Goal: Task Accomplishment & Management: Use online tool/utility

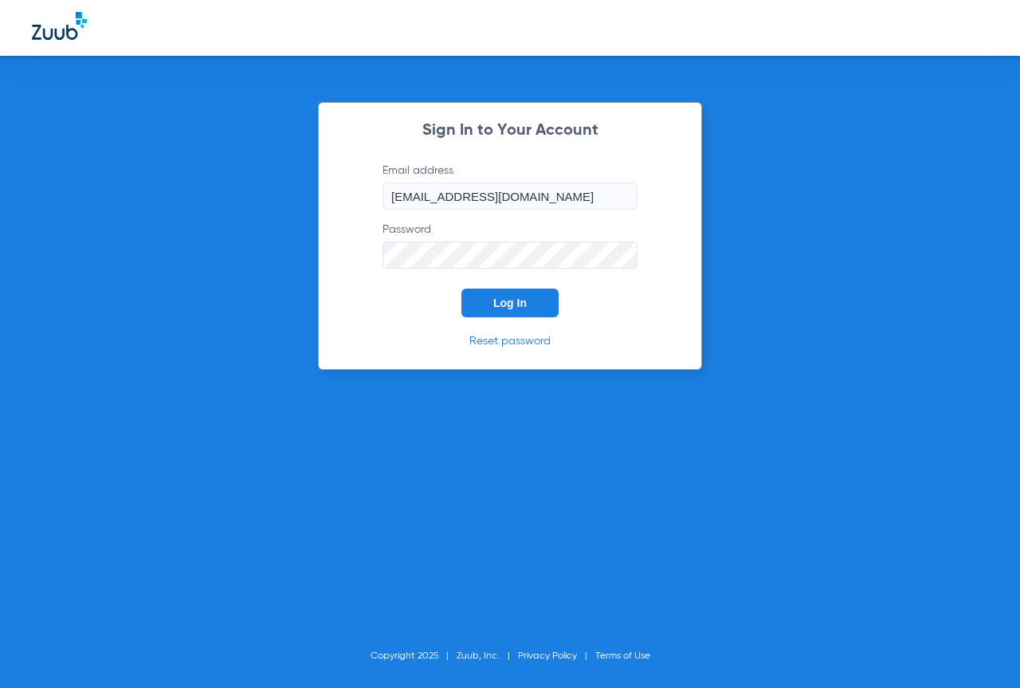
click at [524, 304] on span "Log In" at bounding box center [509, 302] width 33 height 13
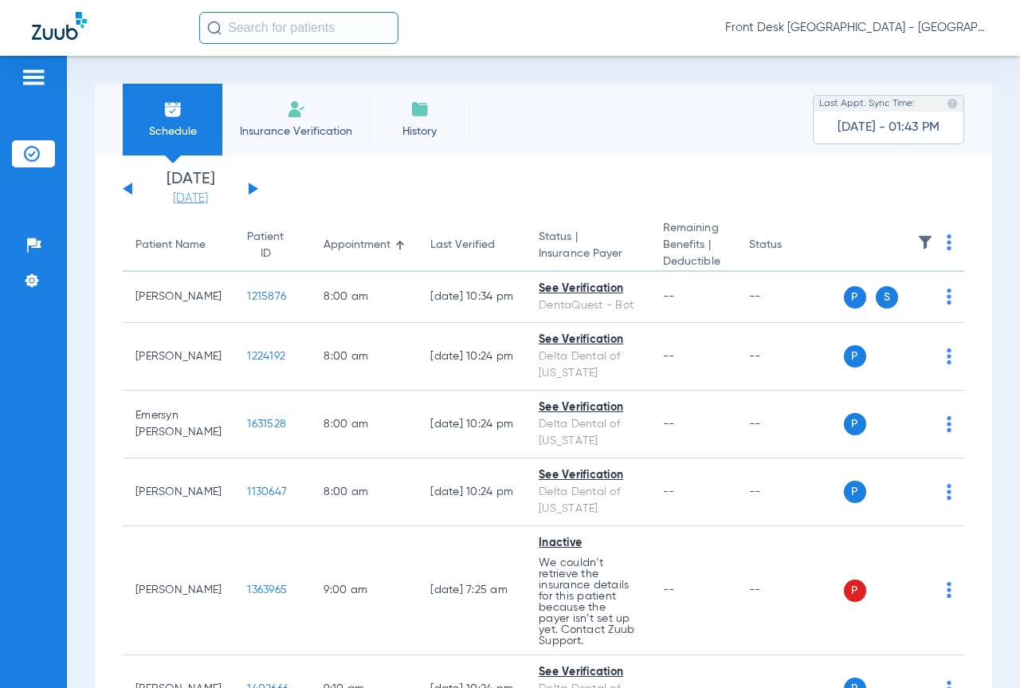
click at [162, 201] on link "[DATE]" at bounding box center [191, 198] width 96 height 16
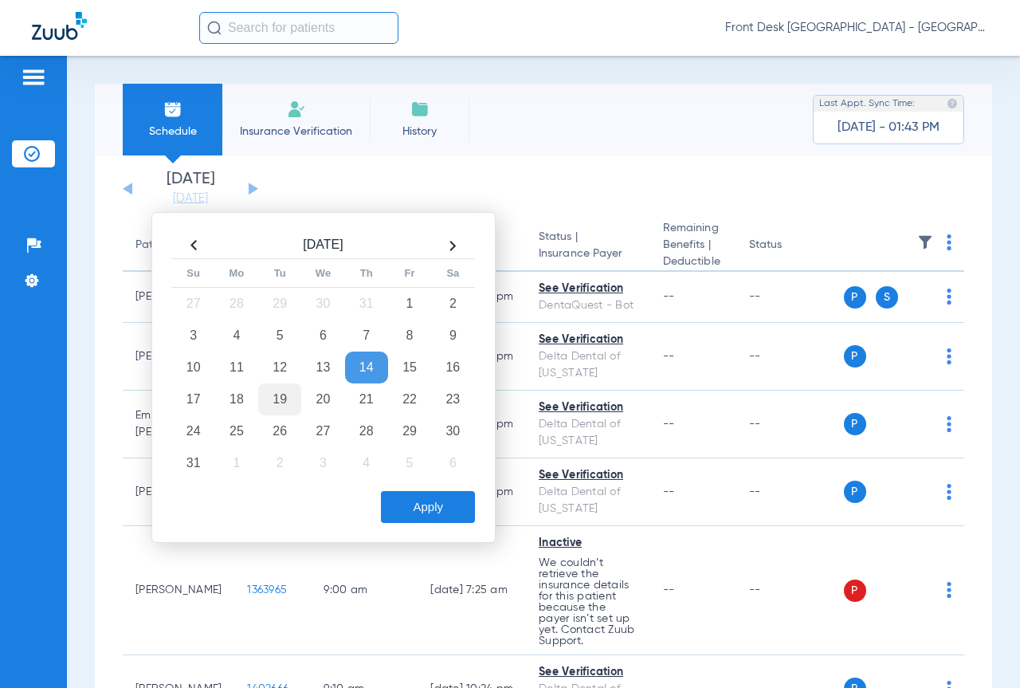
click at [279, 396] on td "19" at bounding box center [279, 399] width 43 height 32
click at [438, 511] on button "Apply" at bounding box center [428, 507] width 94 height 32
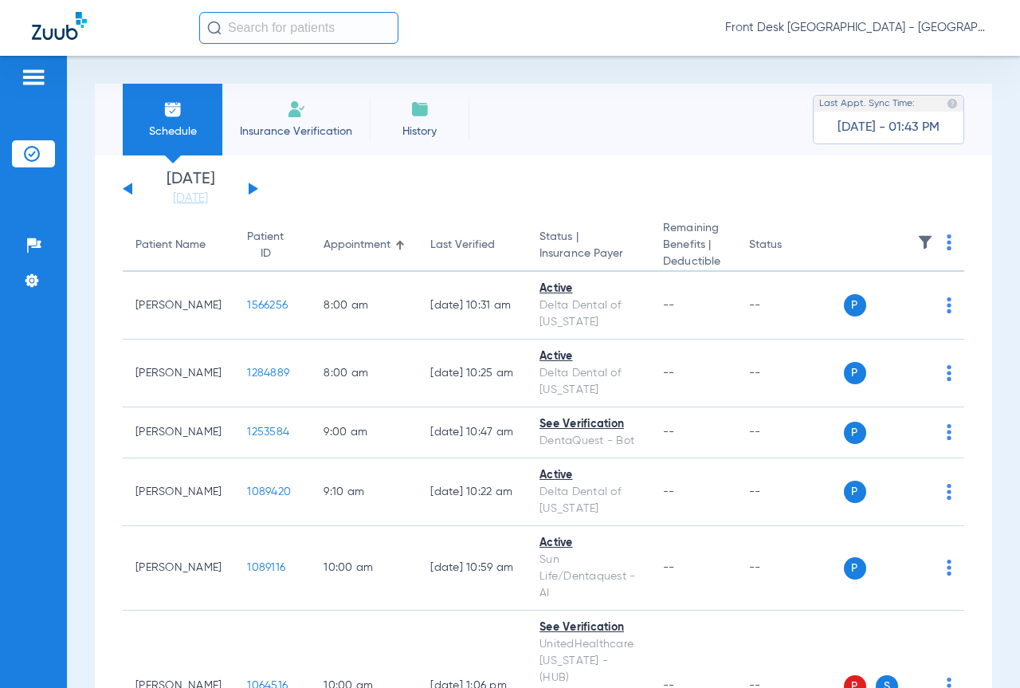
click at [917, 240] on img at bounding box center [925, 242] width 16 height 16
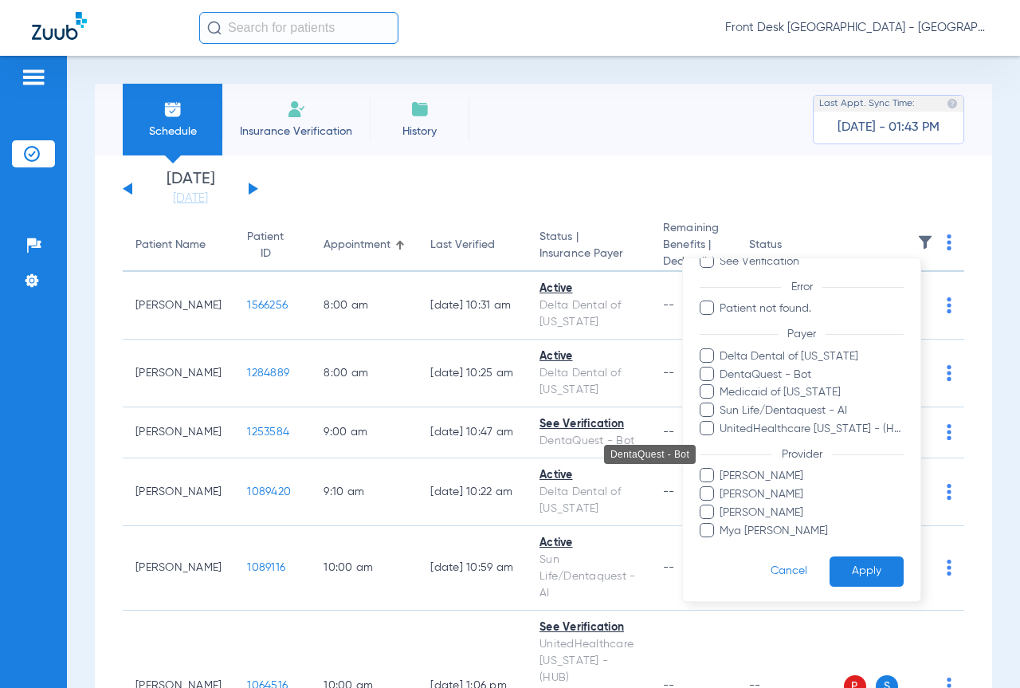
scroll to position [92, 0]
click at [762, 476] on span "[PERSON_NAME]" at bounding box center [811, 473] width 185 height 17
click at [722, 484] on input "[PERSON_NAME]" at bounding box center [722, 484] width 0 height 0
click at [759, 492] on span "[PERSON_NAME]" at bounding box center [811, 492] width 185 height 17
click at [722, 503] on input "[PERSON_NAME]" at bounding box center [722, 503] width 0 height 0
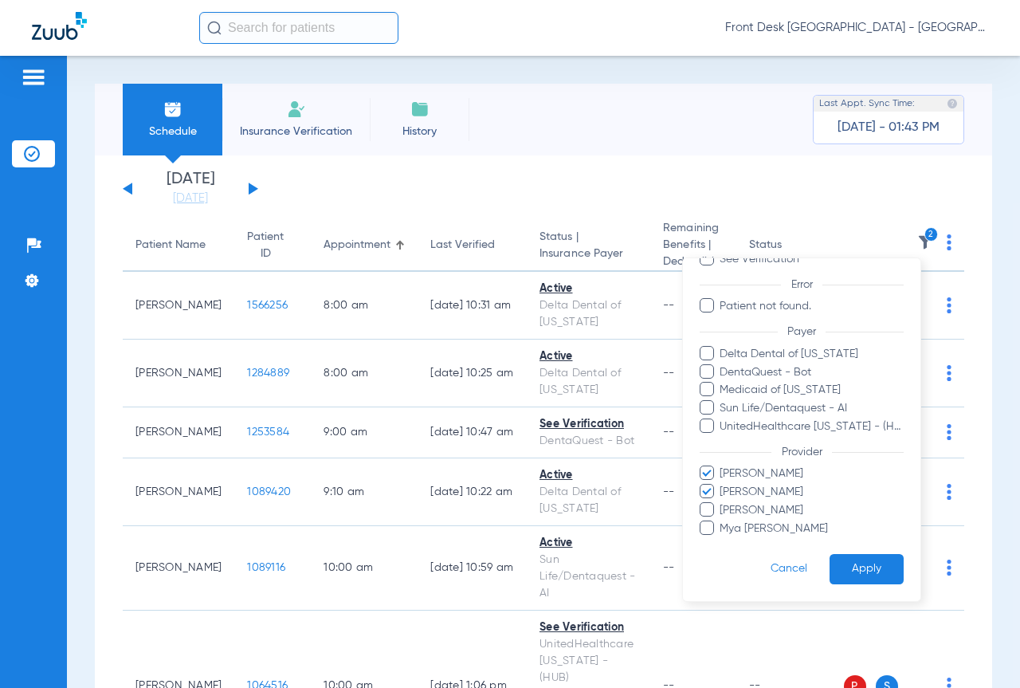
click at [745, 527] on span "Mya [PERSON_NAME]" at bounding box center [811, 527] width 185 height 17
click at [722, 539] on input "Mya [PERSON_NAME]" at bounding box center [722, 539] width 0 height 0
click at [861, 583] on button "Apply" at bounding box center [866, 568] width 74 height 31
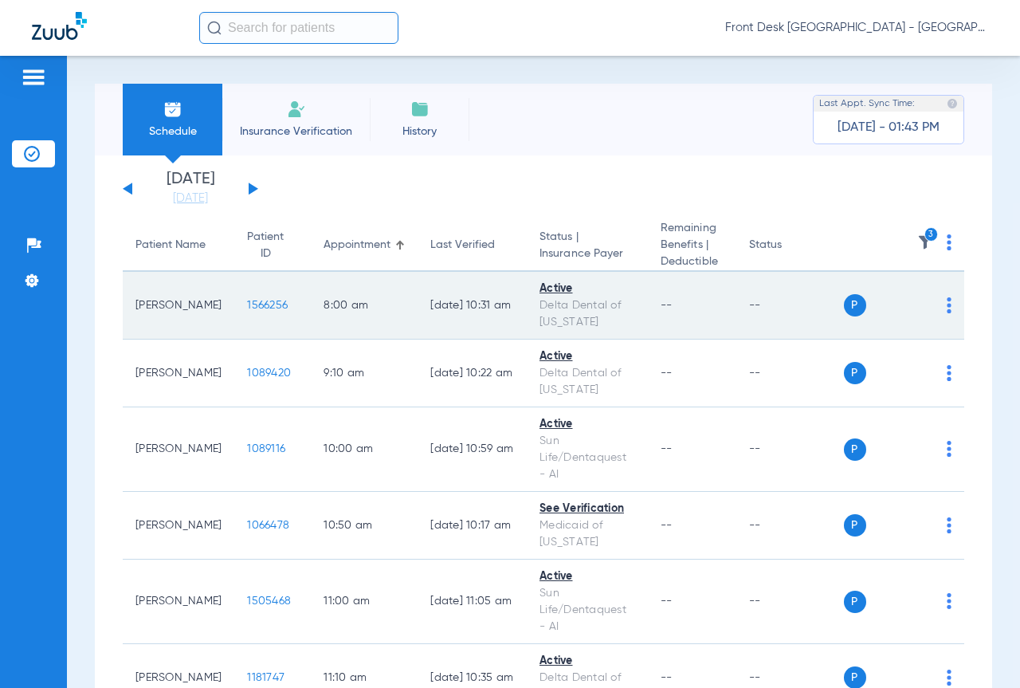
click at [247, 305] on span "1566256" at bounding box center [267, 305] width 41 height 11
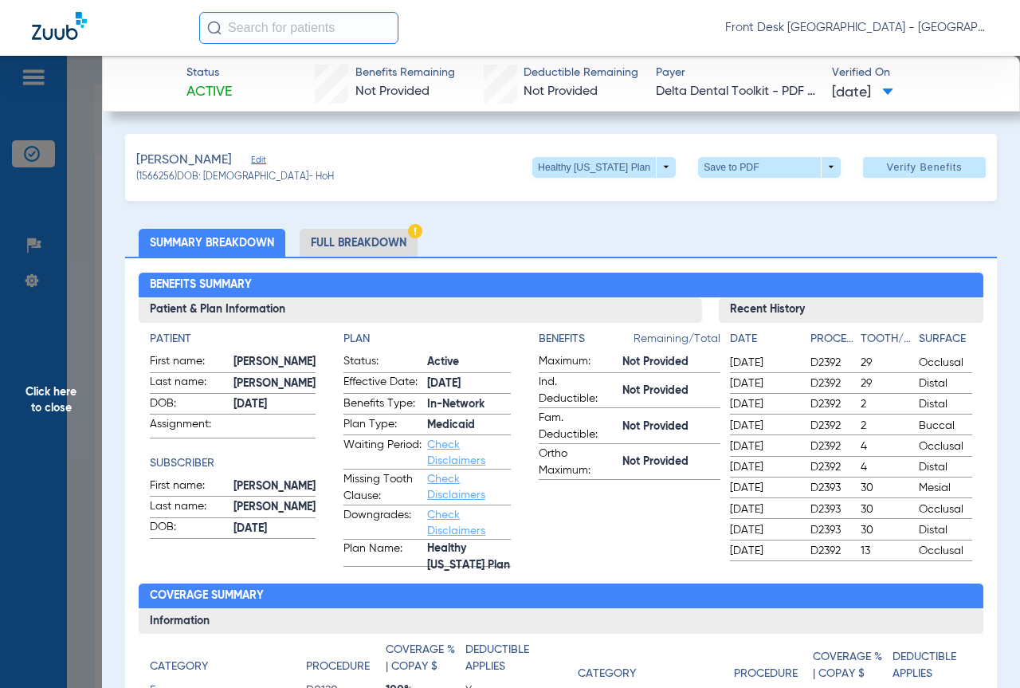
click at [19, 346] on span "Click here to close" at bounding box center [51, 400] width 102 height 688
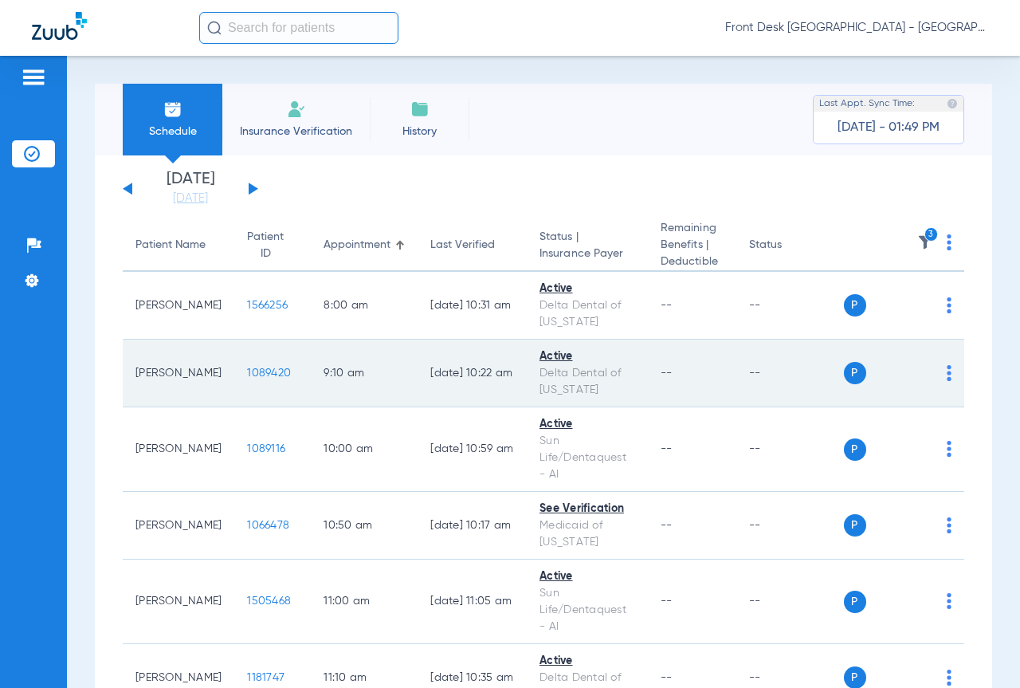
click at [247, 376] on span "1089420" at bounding box center [269, 372] width 44 height 11
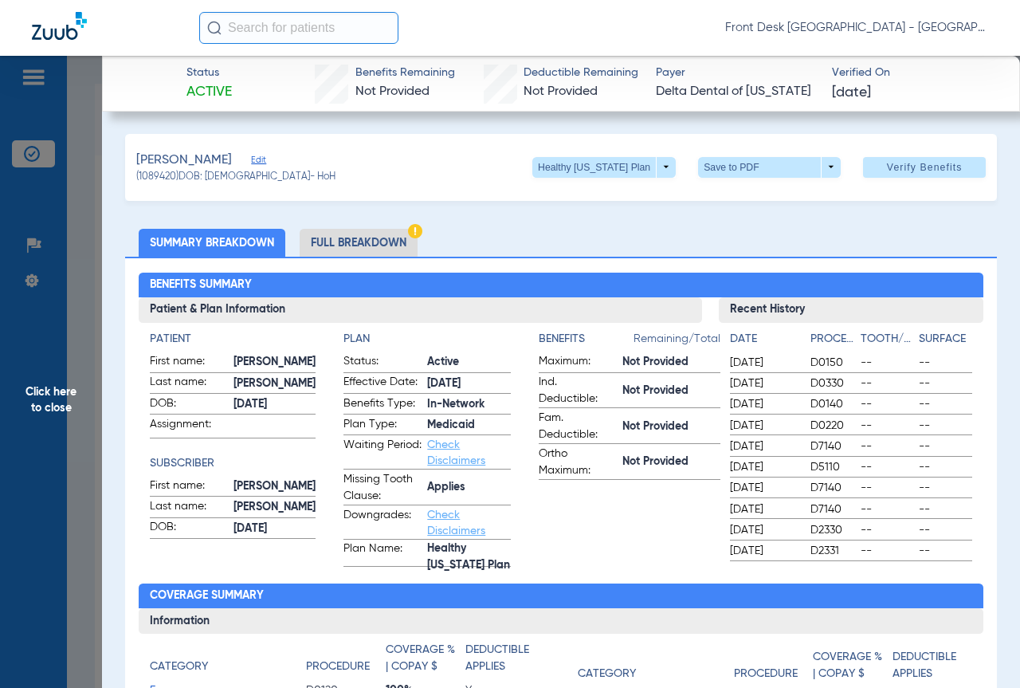
click at [37, 363] on span "Click here to close" at bounding box center [51, 400] width 102 height 688
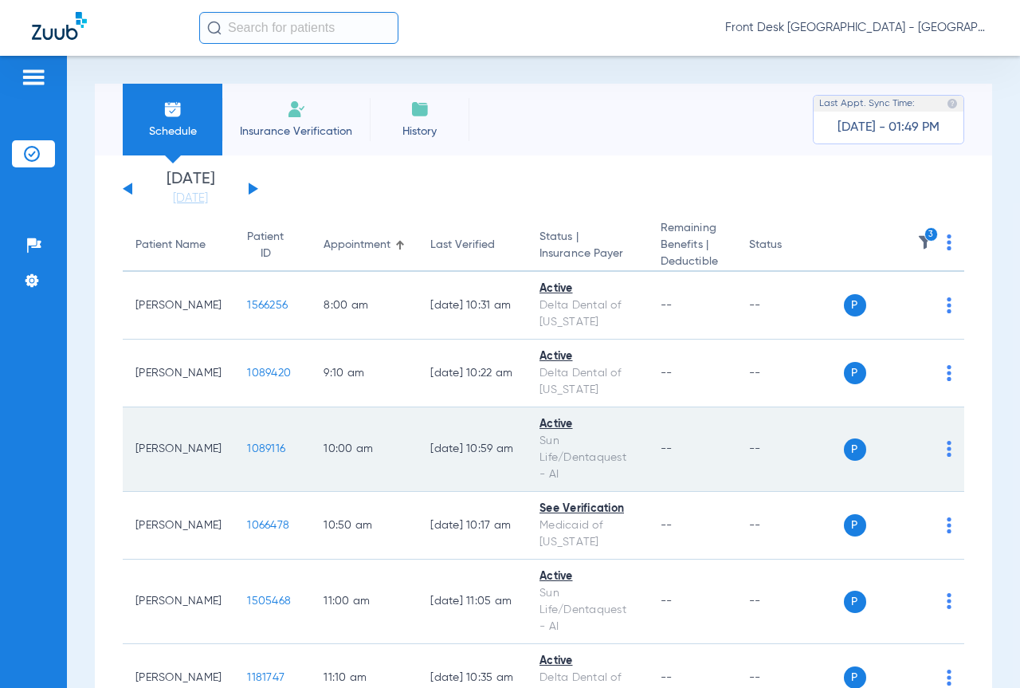
click at [247, 446] on span "1089116" at bounding box center [266, 448] width 38 height 11
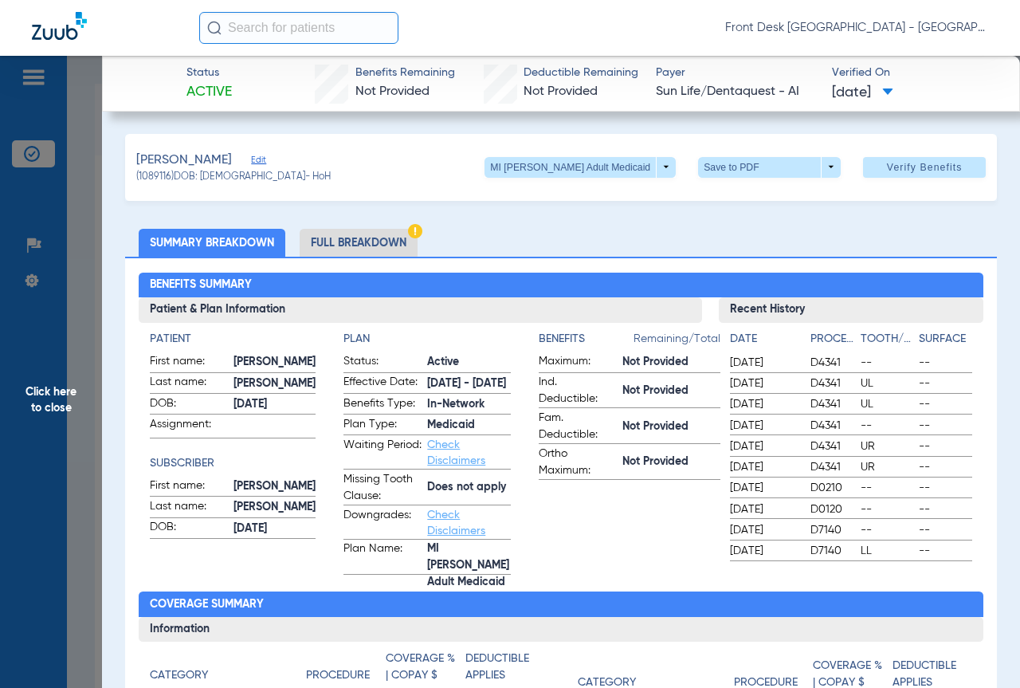
click at [30, 353] on span "Click here to close" at bounding box center [51, 400] width 102 height 688
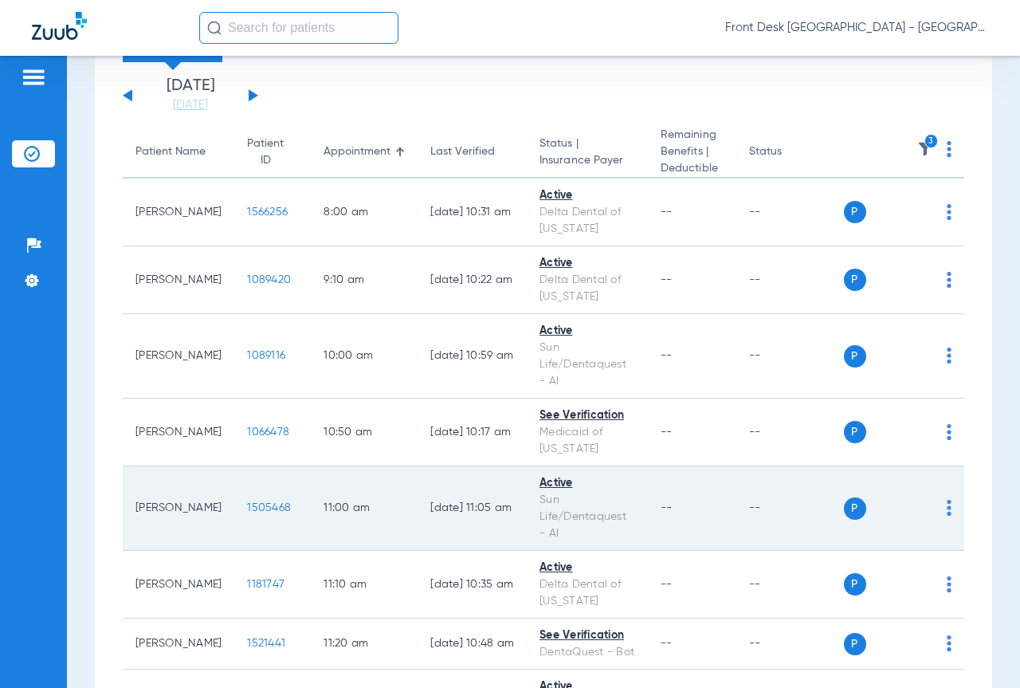
scroll to position [239, 0]
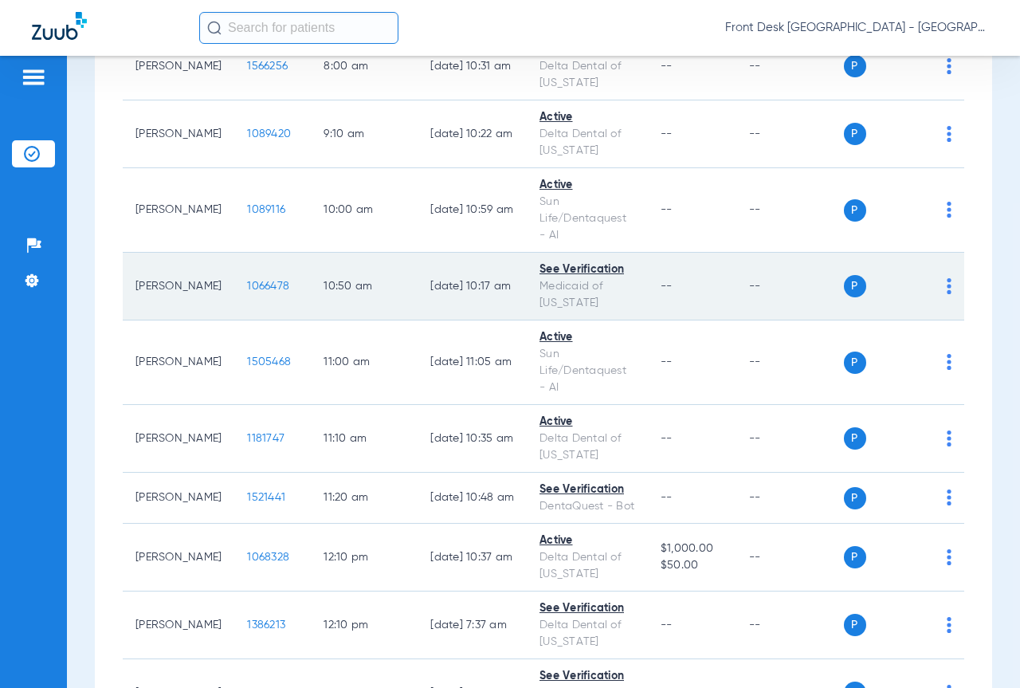
click at [247, 286] on span "1066478" at bounding box center [268, 285] width 42 height 11
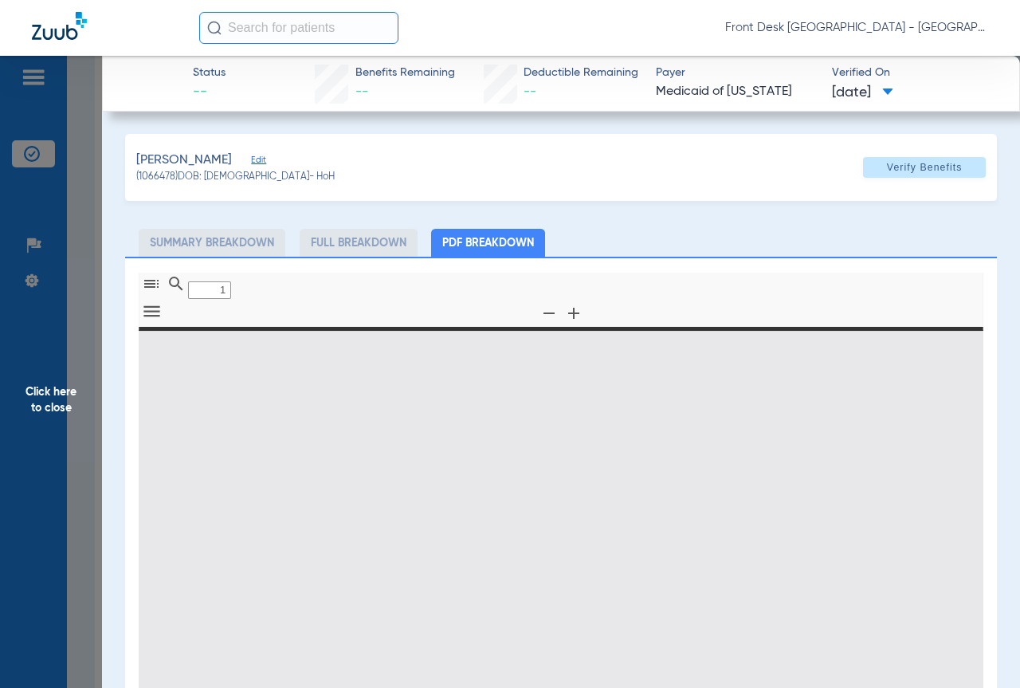
type input "0"
select select "page-width"
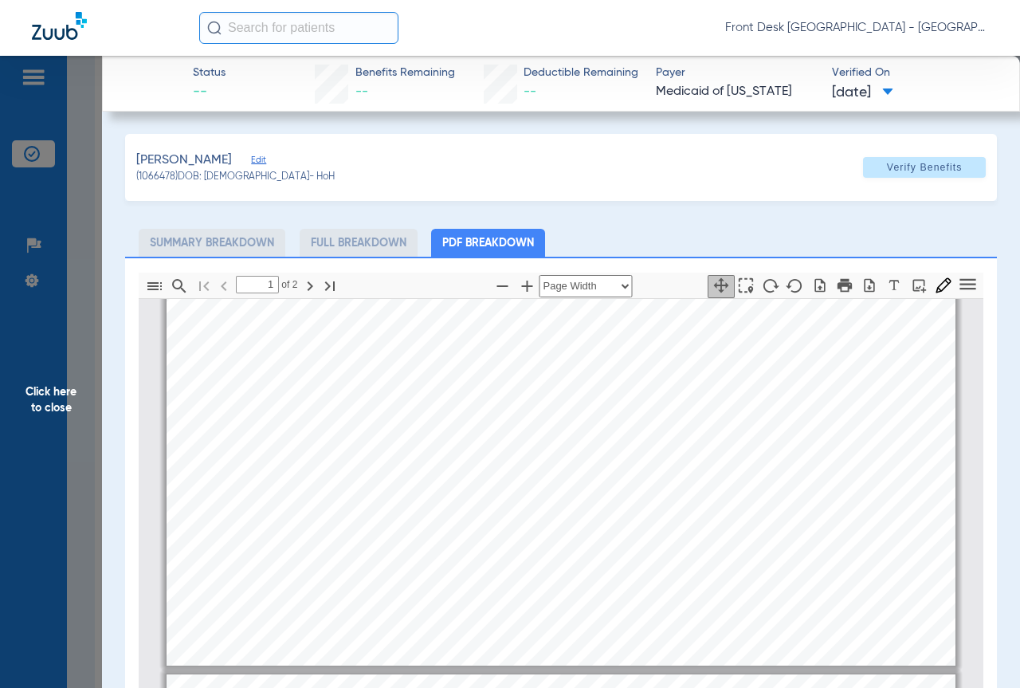
type input "2"
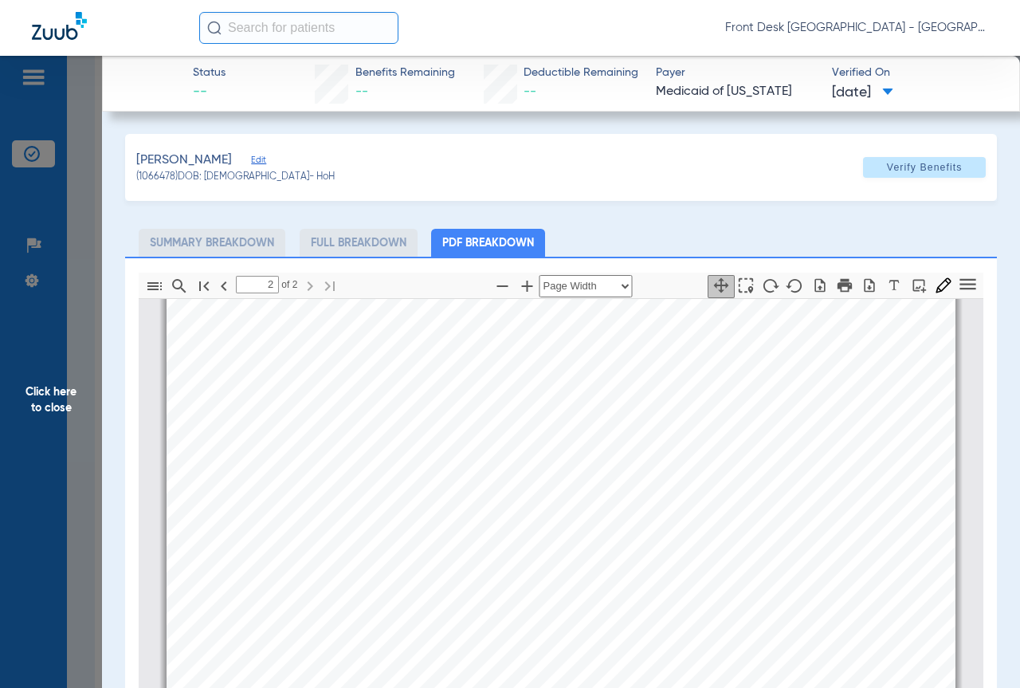
scroll to position [1442, 0]
drag, startPoint x: 15, startPoint y: 321, endPoint x: 66, endPoint y: 324, distance: 51.1
click at [19, 321] on span "Click here to close" at bounding box center [51, 400] width 102 height 688
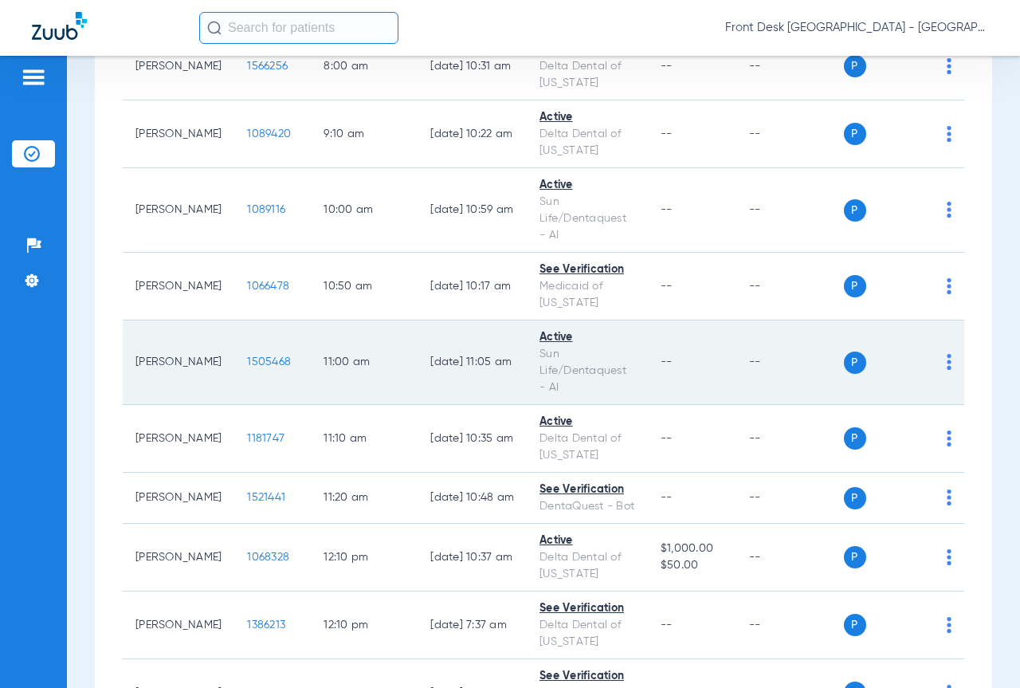
click at [247, 364] on span "1505468" at bounding box center [269, 361] width 44 height 11
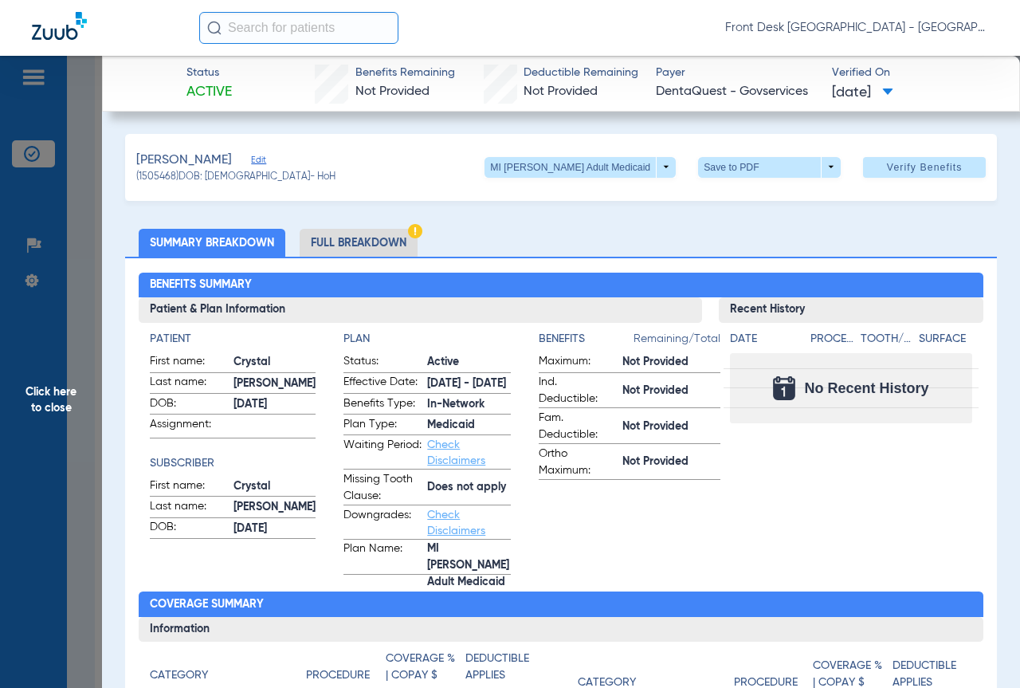
click at [2, 304] on span "Click here to close" at bounding box center [51, 400] width 102 height 688
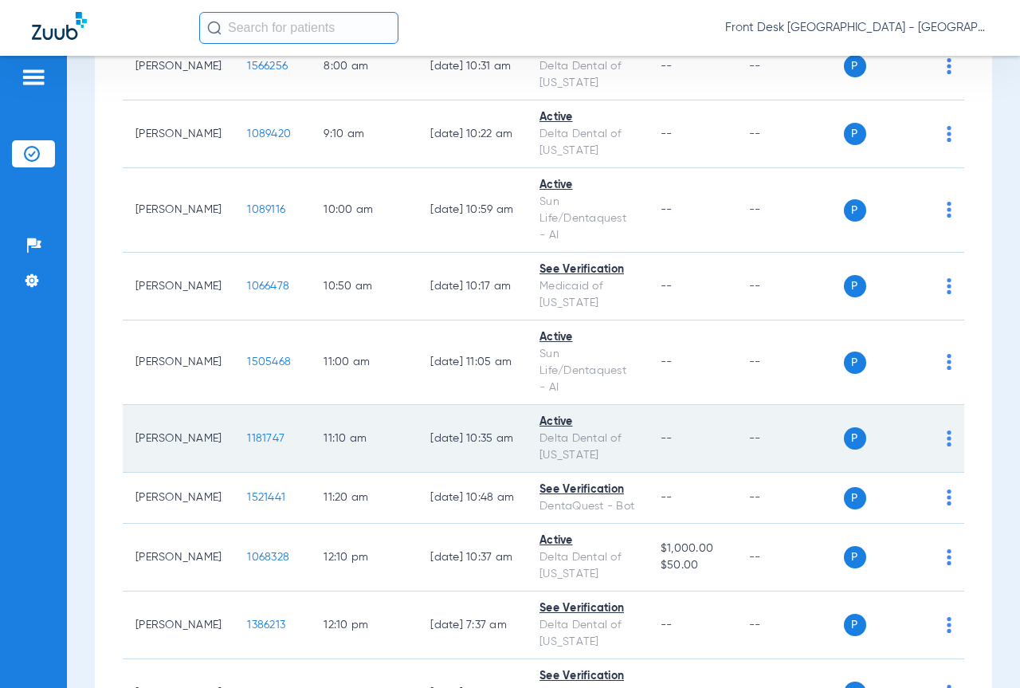
click at [247, 438] on span "1181747" at bounding box center [265, 438] width 37 height 11
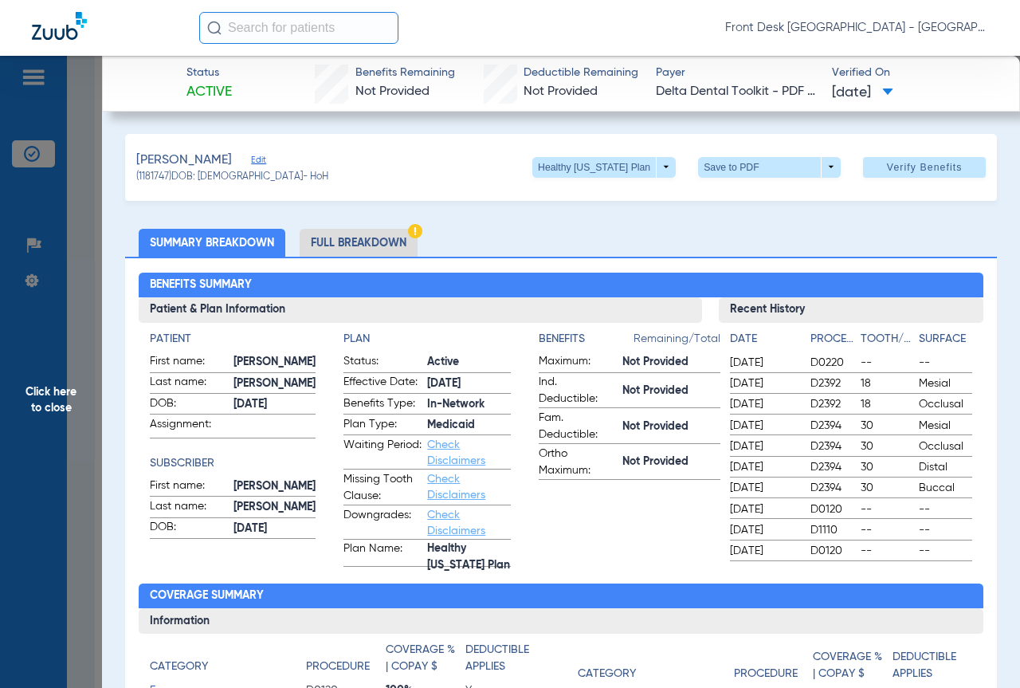
click at [38, 398] on span "Click here to close" at bounding box center [51, 400] width 102 height 688
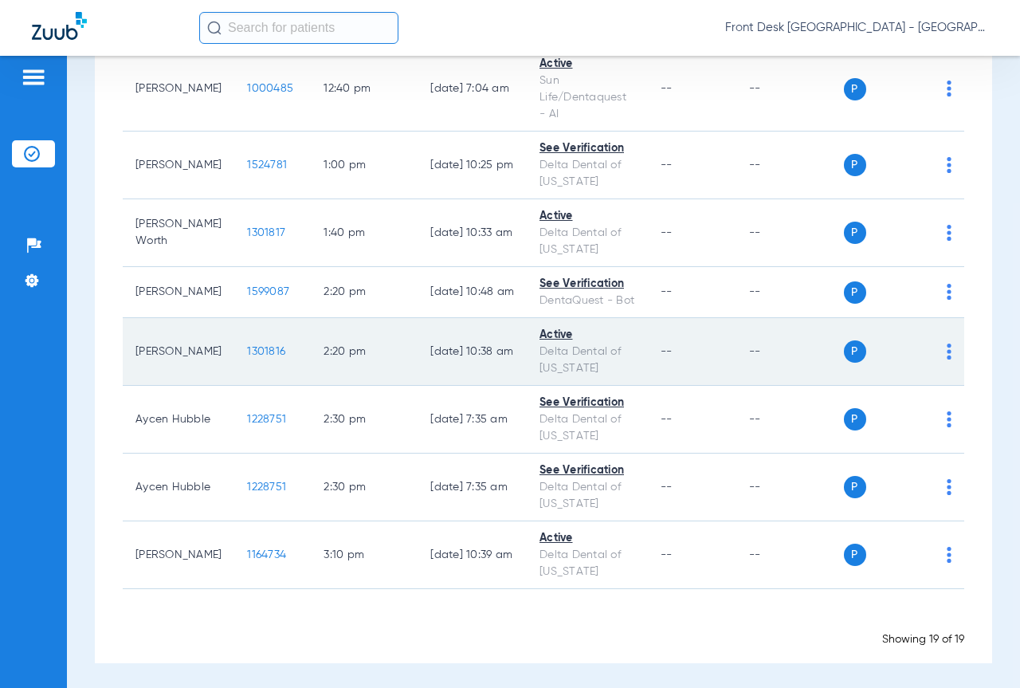
scroll to position [1006, 0]
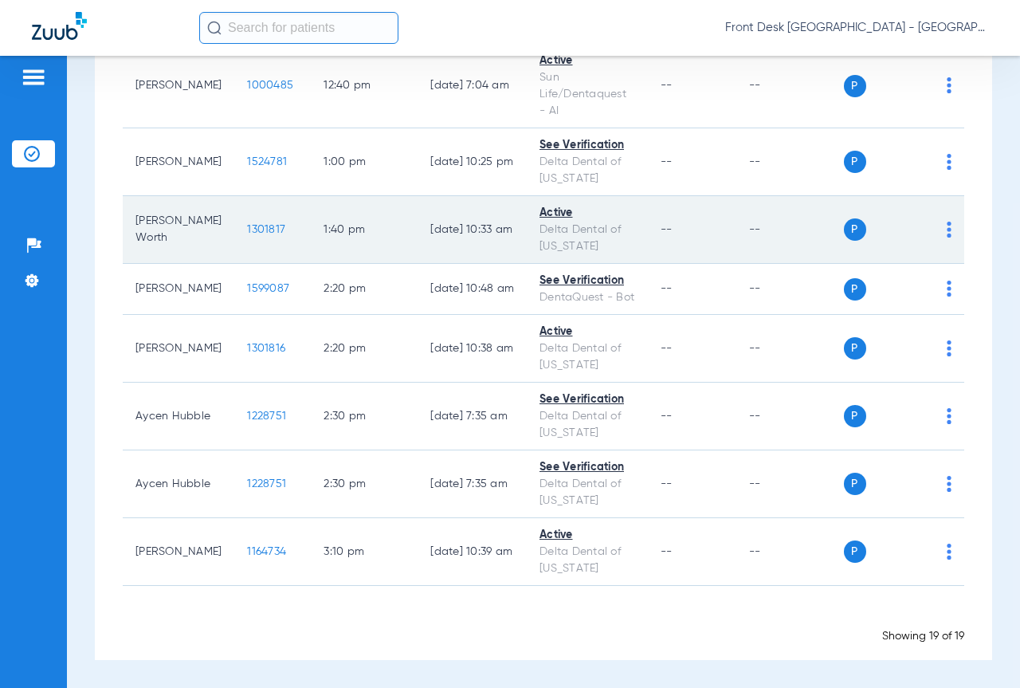
click at [247, 230] on span "1301817" at bounding box center [266, 229] width 38 height 11
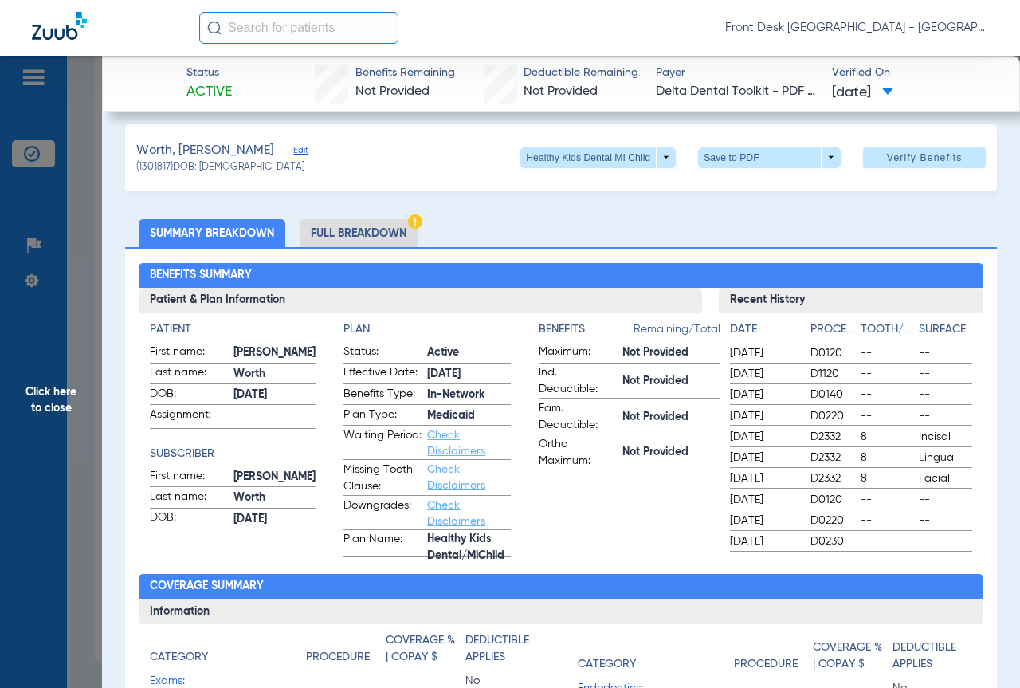
scroll to position [0, 0]
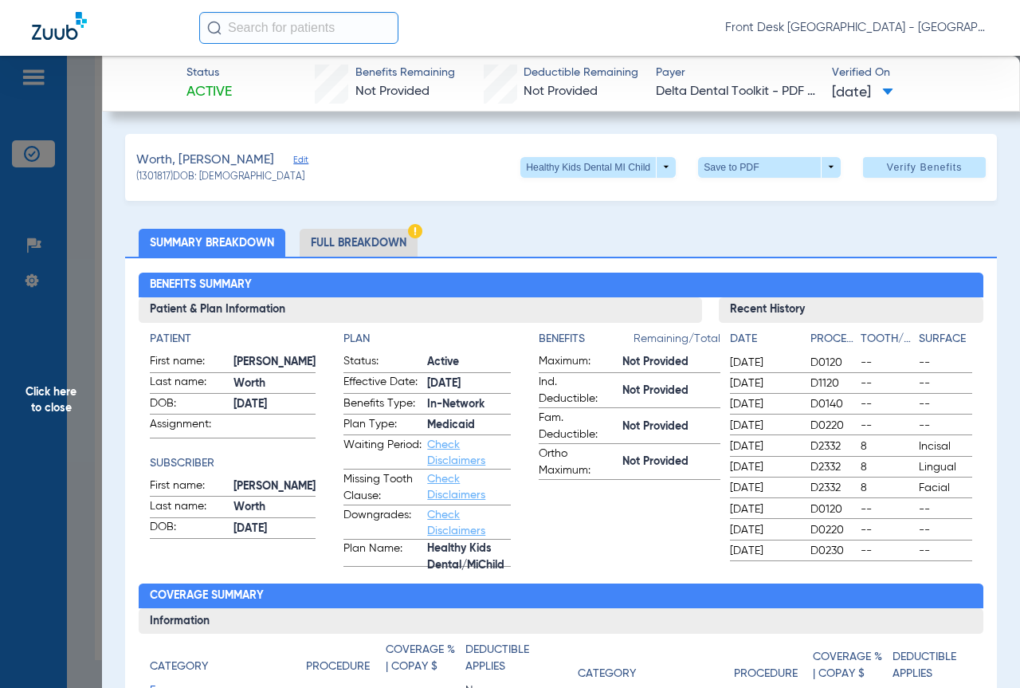
click at [29, 327] on span "Click here to close" at bounding box center [51, 400] width 102 height 688
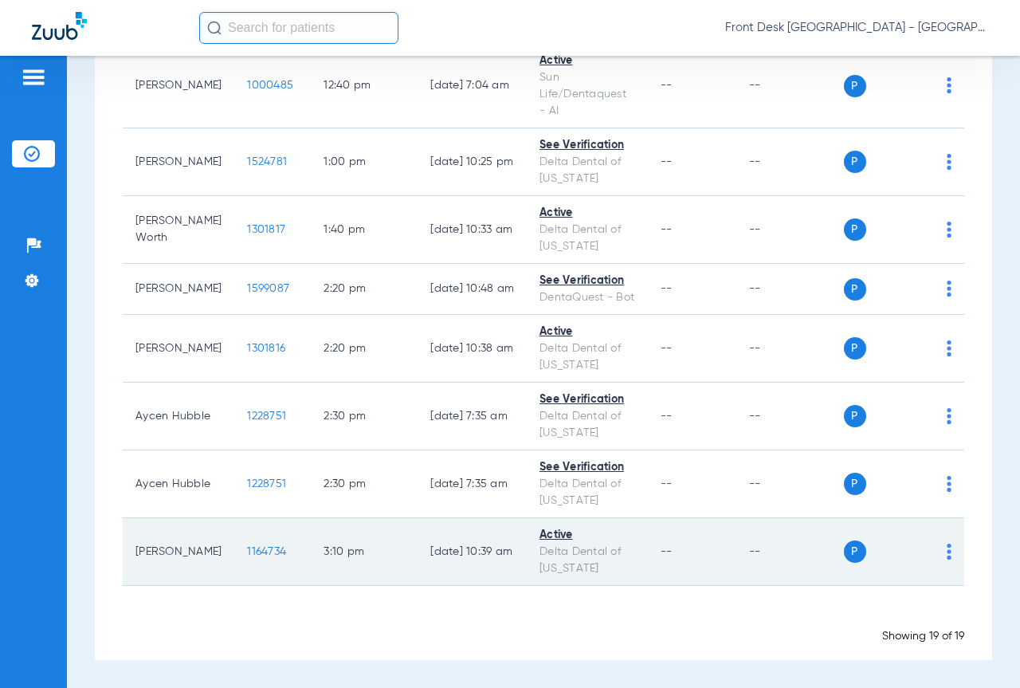
click at [247, 550] on span "1164734" at bounding box center [266, 551] width 39 height 11
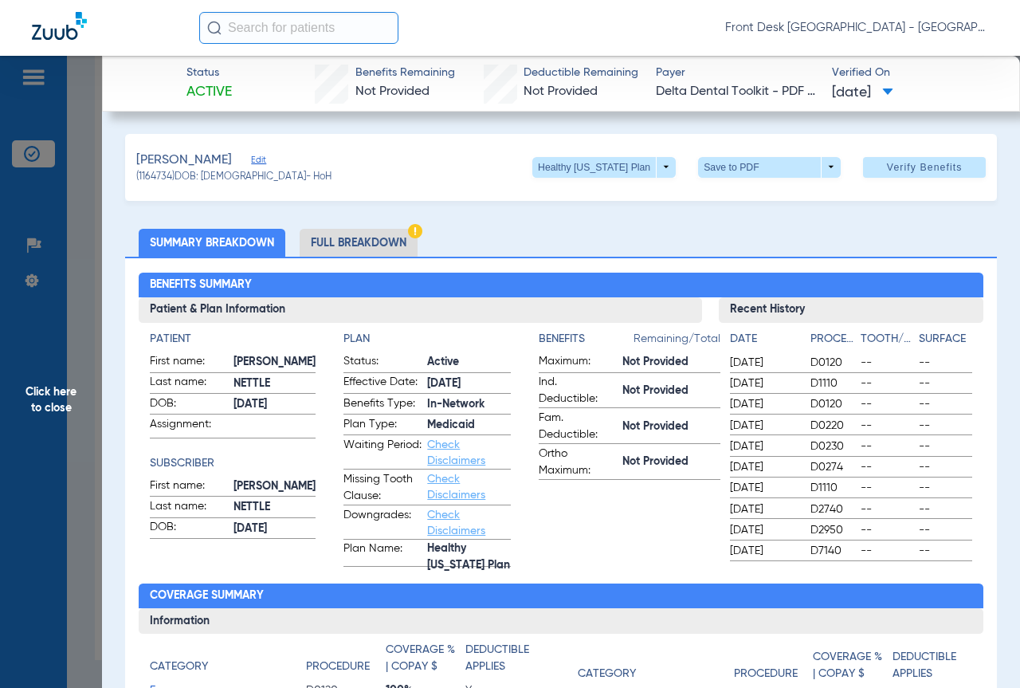
click at [36, 347] on span "Click here to close" at bounding box center [51, 400] width 102 height 688
